Goal: Task Accomplishment & Management: Use online tool/utility

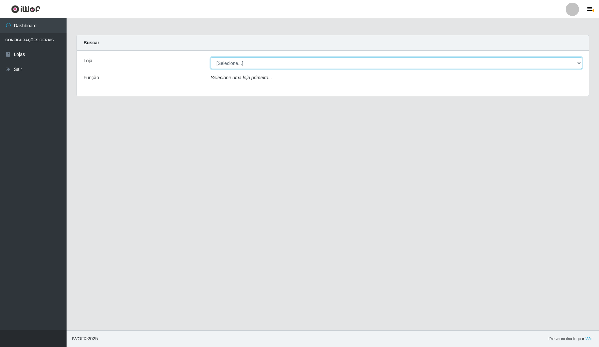
click at [335, 67] on select "[Selecione...] Rede Compras Supermercados - LOJA 4" at bounding box center [397, 63] width 372 height 12
select select "159"
click at [211, 57] on select "[Selecione...] Rede Compras Supermercados - LOJA 4" at bounding box center [397, 63] width 372 height 12
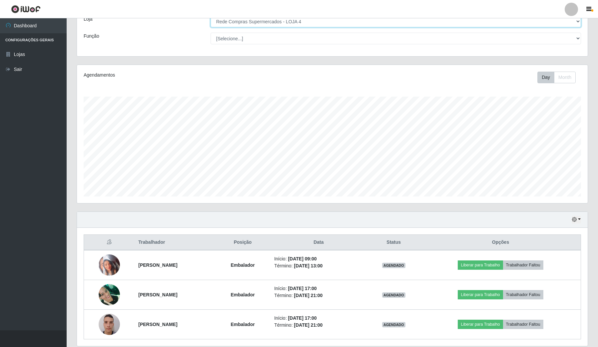
scroll to position [67, 0]
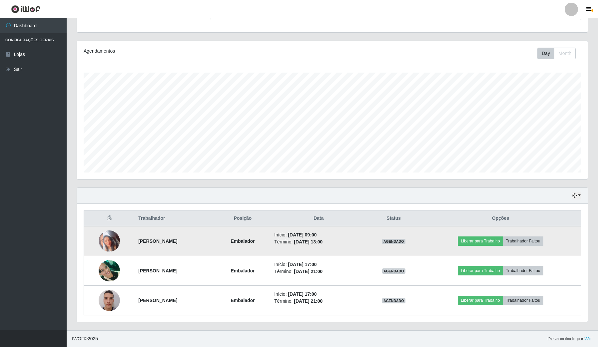
click at [488, 246] on td "Liberar para Trabalho Trabalhador Faltou" at bounding box center [500, 241] width 160 height 30
click at [488, 241] on button "Liberar para Trabalho" at bounding box center [479, 240] width 45 height 9
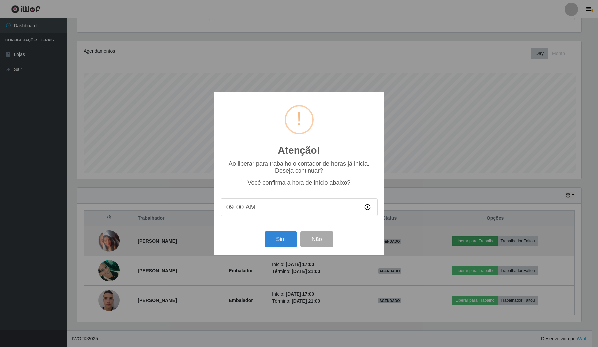
scroll to position [139, 505]
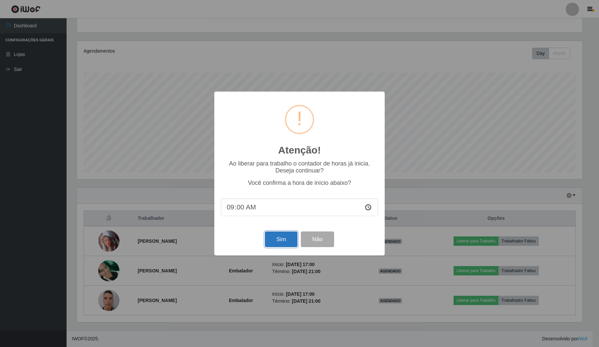
click at [285, 237] on button "Sim" at bounding box center [281, 239] width 32 height 16
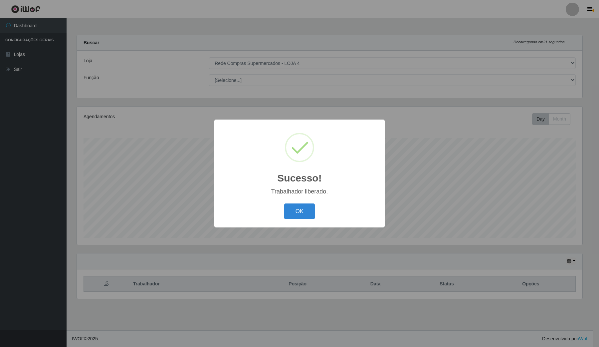
click at [302, 203] on div "OK Cancel" at bounding box center [299, 211] width 157 height 19
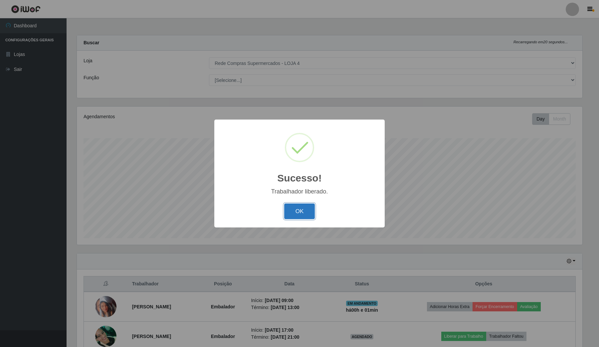
click at [302, 209] on button "OK" at bounding box center [299, 211] width 31 height 16
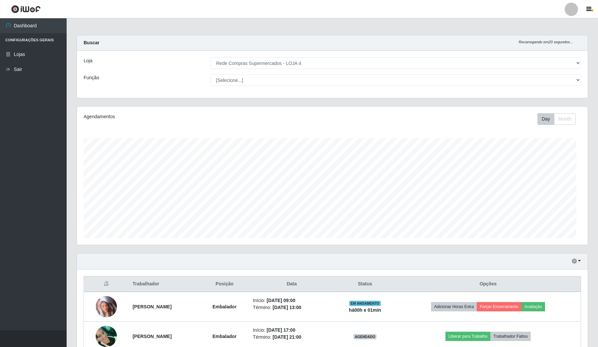
scroll to position [139, 510]
click at [485, 34] on main "Carregando... Buscar Recarregando em 20 segundos... Loja [Selecione...] Rede Co…" at bounding box center [332, 207] width 531 height 378
click at [40, 222] on ul "Dashboard Configurações Gerais Lojas Sair" at bounding box center [33, 174] width 67 height 312
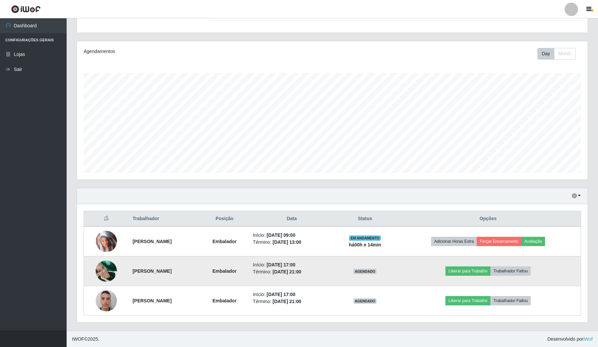
scroll to position [67, 0]
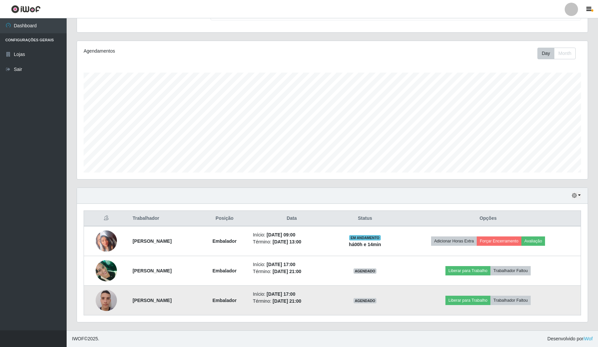
click at [108, 303] on img at bounding box center [106, 300] width 21 height 28
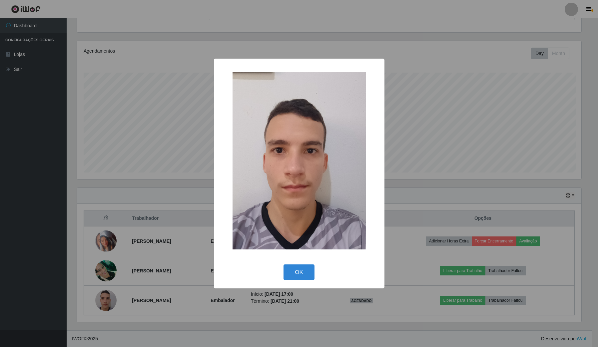
scroll to position [139, 505]
click at [159, 180] on div "× OK Cancel" at bounding box center [299, 173] width 599 height 347
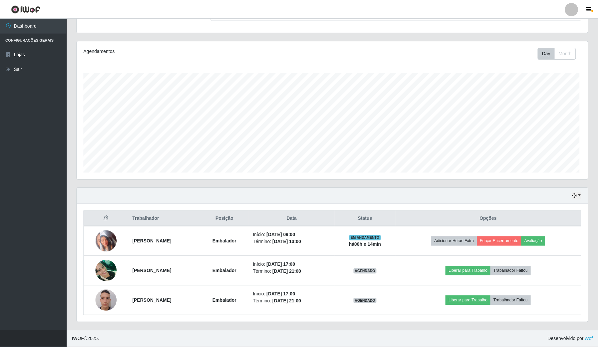
scroll to position [139, 510]
